Goal: Task Accomplishment & Management: Use online tool/utility

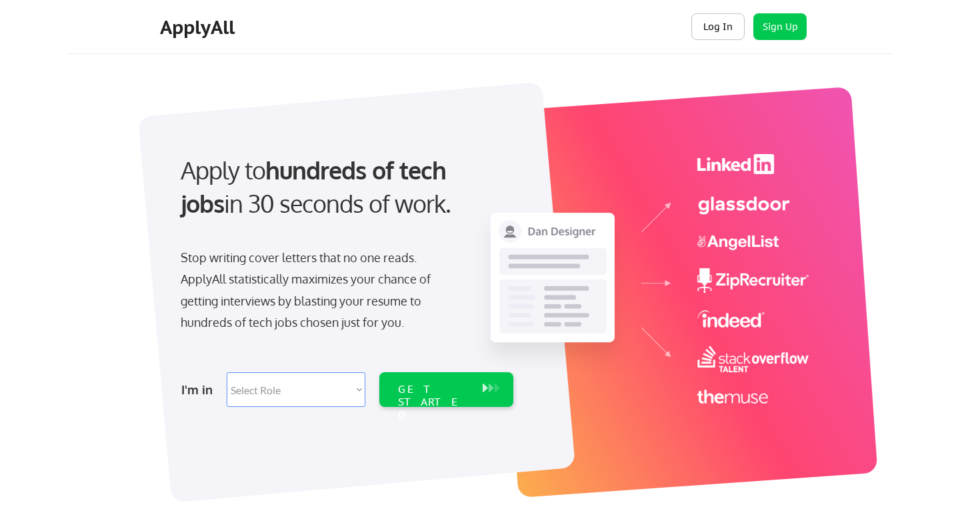
click at [717, 30] on button "Log In" at bounding box center [717, 26] width 53 height 27
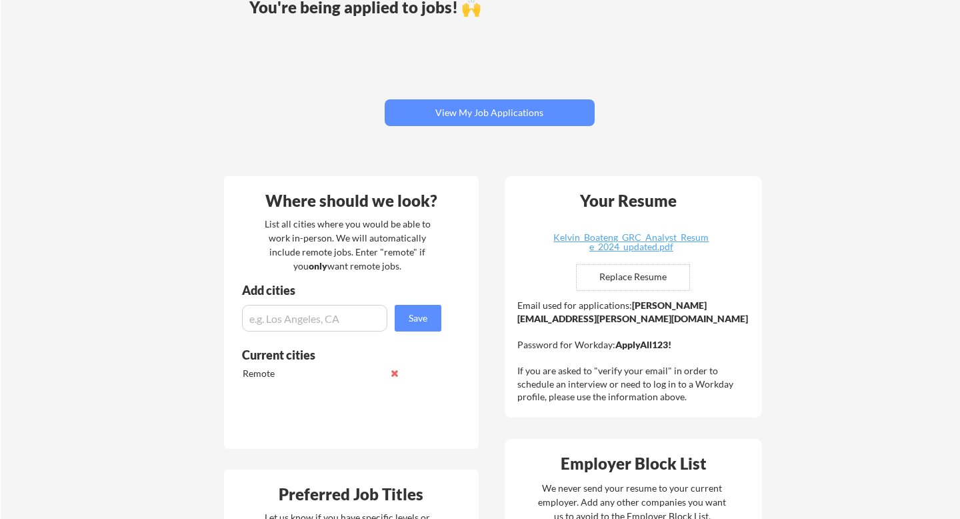
scroll to position [129, 0]
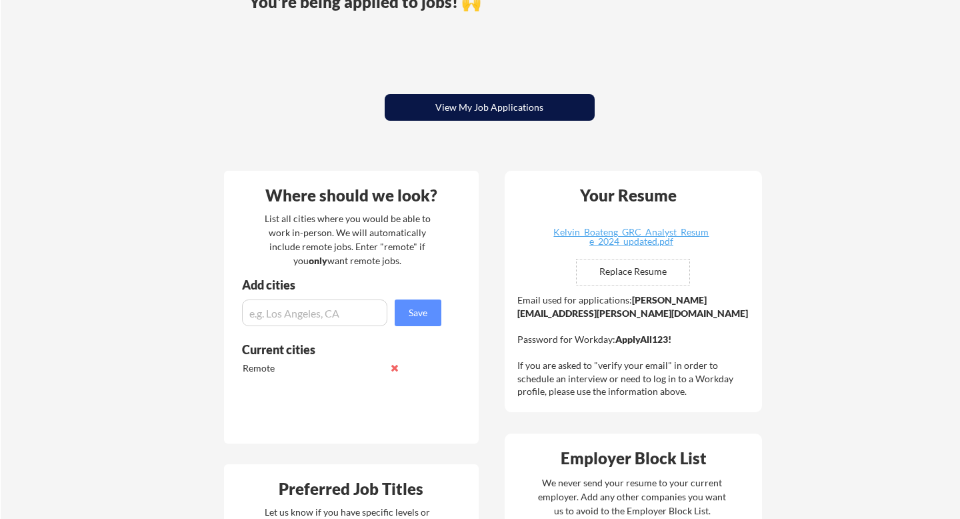
click at [562, 111] on button "View My Job Applications" at bounding box center [490, 107] width 210 height 27
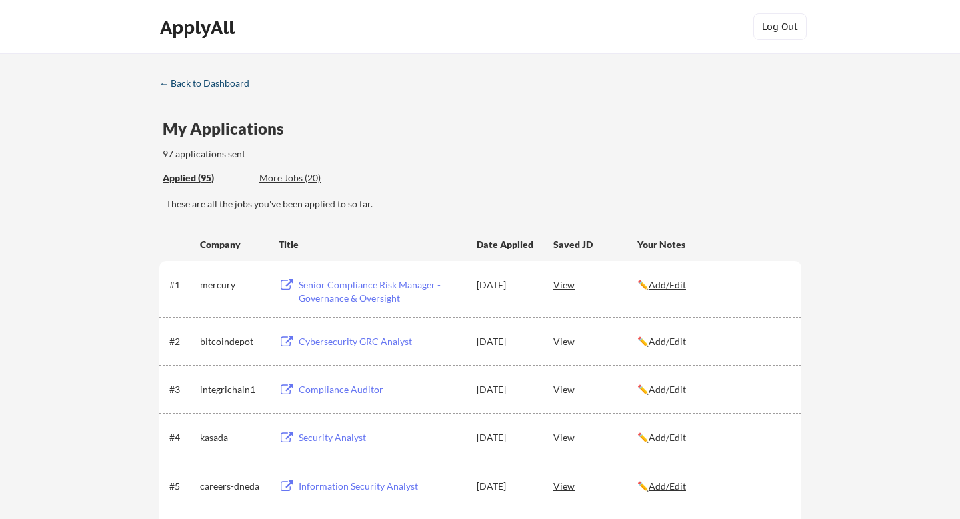
click at [225, 88] on div "← Back to Dashboard" at bounding box center [209, 83] width 100 height 9
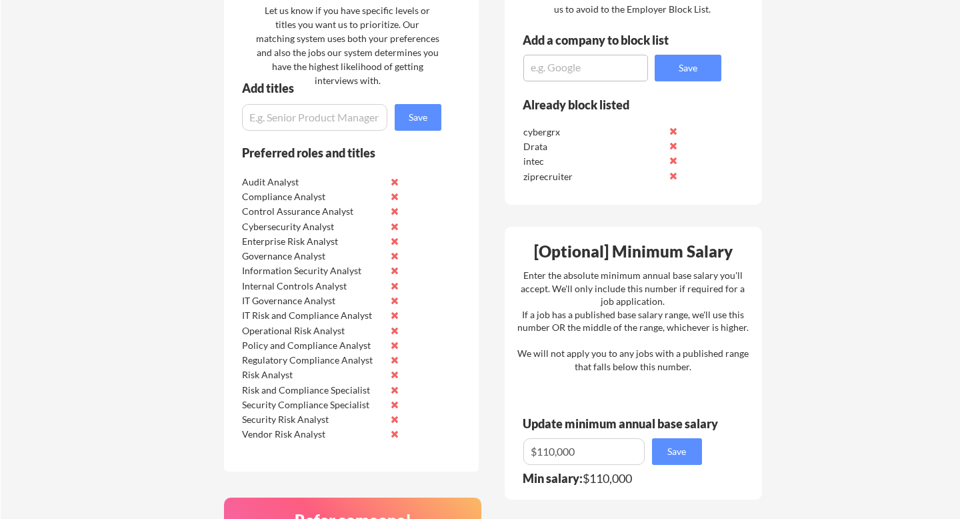
scroll to position [632, 0]
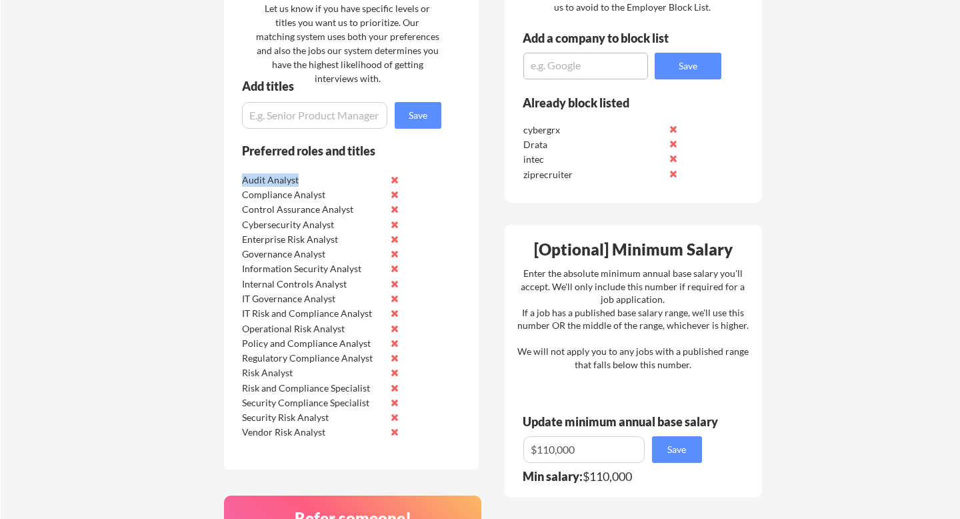
drag, startPoint x: 296, startPoint y: 181, endPoint x: 243, endPoint y: 179, distance: 53.4
click at [243, 179] on div "Audit Analyst" at bounding box center [312, 179] width 141 height 13
drag, startPoint x: 241, startPoint y: 196, endPoint x: 331, endPoint y: 192, distance: 89.4
click at [331, 192] on div "Compliance Analyst" at bounding box center [312, 194] width 141 height 13
copy div "Compliance Analyst"
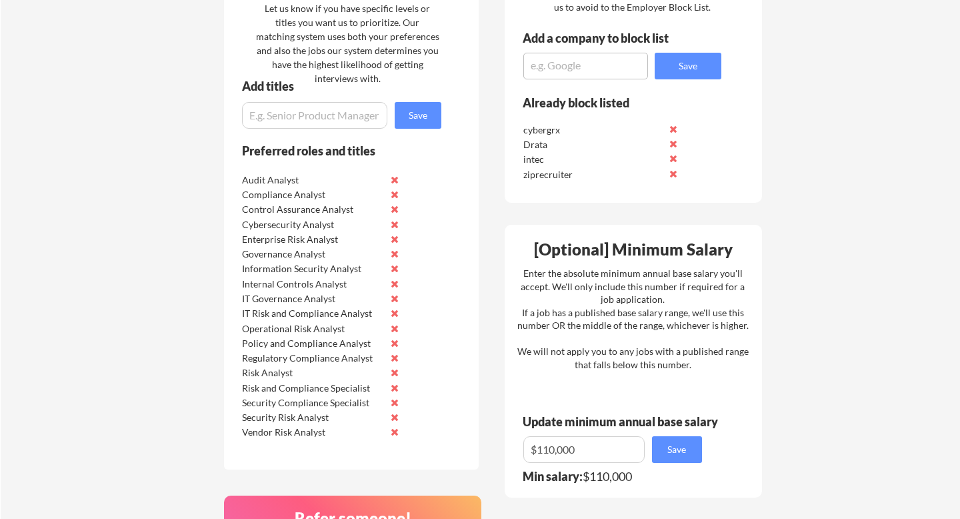
drag, startPoint x: 239, startPoint y: 265, endPoint x: 357, endPoint y: 262, distance: 117.4
click at [357, 262] on div "Information Security Analyst" at bounding box center [323, 267] width 168 height 15
drag, startPoint x: 241, startPoint y: 269, endPoint x: 359, endPoint y: 273, distance: 118.1
click at [359, 273] on div "Information Security Analyst" at bounding box center [323, 267] width 168 height 15
copy div "Information Security Analyst"
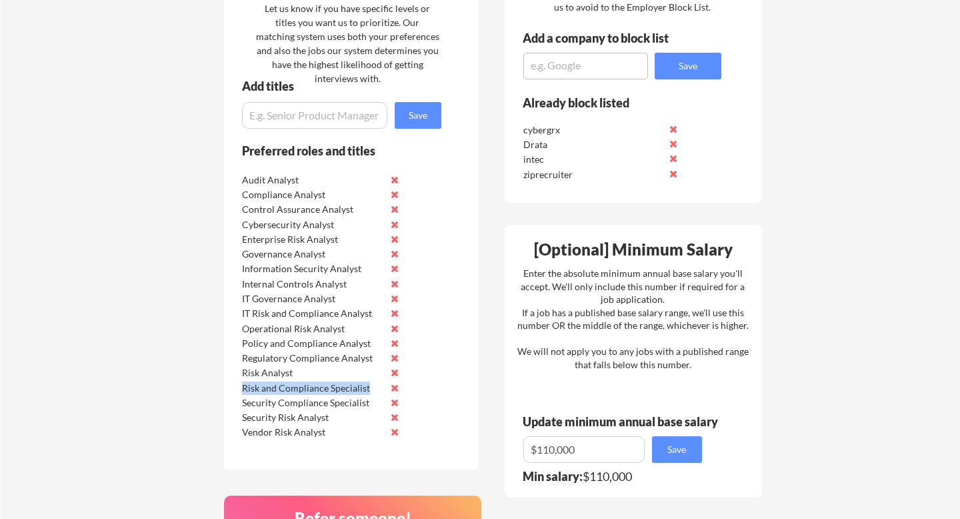
drag, startPoint x: 242, startPoint y: 391, endPoint x: 387, endPoint y: 386, distance: 145.4
click at [388, 386] on div "Risk and Compliance Specialist" at bounding box center [323, 386] width 168 height 15
copy div "Risk and Compliance Specialist"
drag, startPoint x: 241, startPoint y: 301, endPoint x: 345, endPoint y: 301, distance: 104.0
click at [345, 301] on div "IT Governance Analyst" at bounding box center [323, 297] width 168 height 15
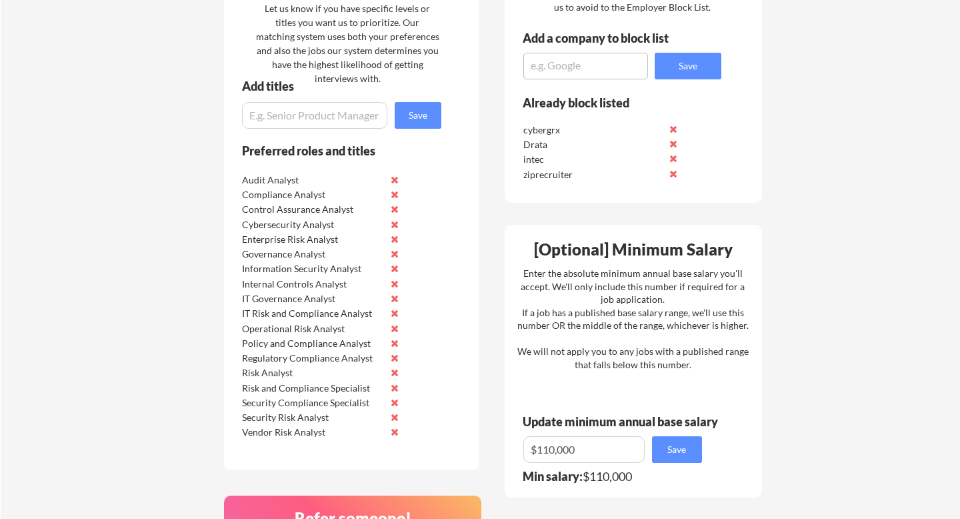
click at [279, 307] on div "IT Risk and Compliance Analyst" at bounding box center [312, 313] width 141 height 13
drag, startPoint x: 243, startPoint y: 312, endPoint x: 376, endPoint y: 313, distance: 133.3
click at [376, 313] on div "IT Risk and Compliance Analyst" at bounding box center [312, 313] width 141 height 13
copy div "IT Risk and Compliance Analyst"
click at [303, 387] on div "Risk and Compliance Specialist" at bounding box center [312, 387] width 141 height 13
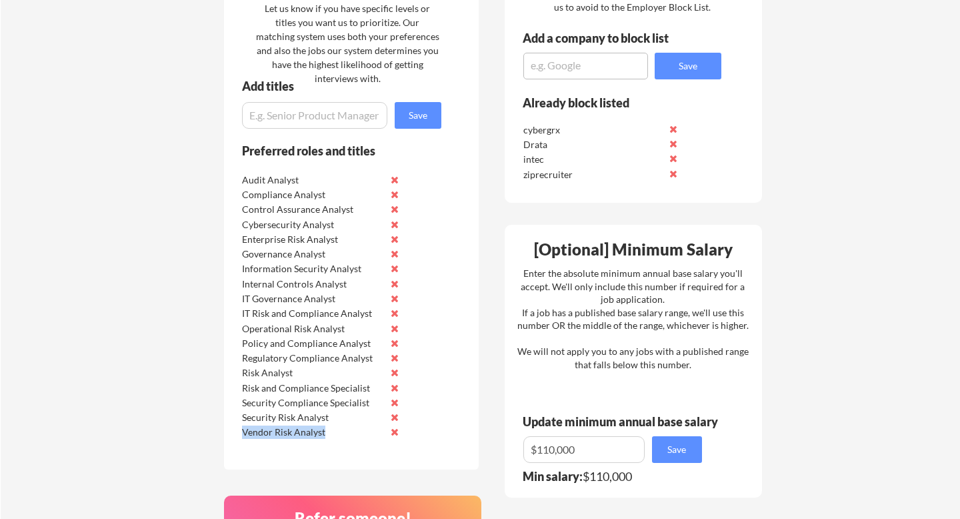
drag, startPoint x: 242, startPoint y: 432, endPoint x: 346, endPoint y: 431, distance: 104.0
click at [346, 431] on div "Vendor Risk Analyst" at bounding box center [312, 431] width 141 height 13
copy div "Vendor Risk Analyst"
click at [551, 128] on div "cybergrx" at bounding box center [593, 129] width 141 height 13
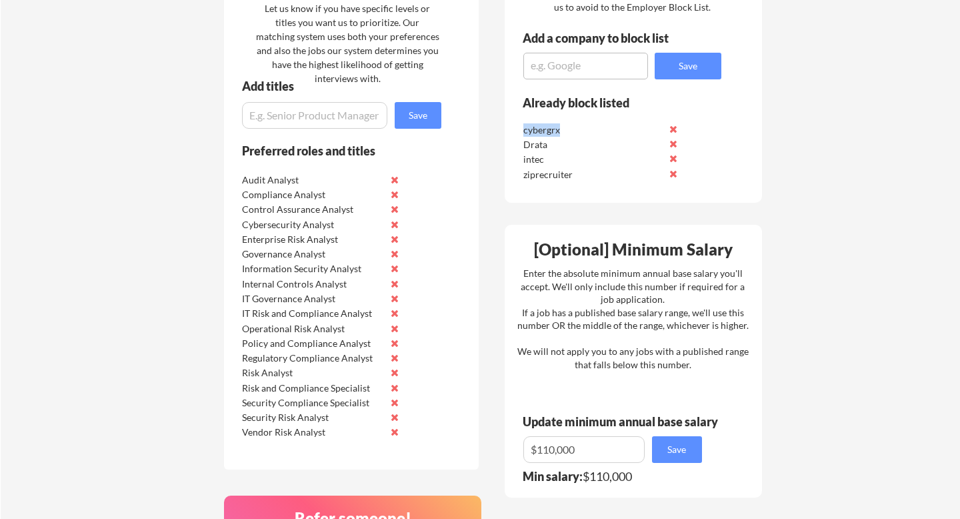
click at [534, 143] on div "Drata" at bounding box center [593, 144] width 141 height 13
